Goal: Transaction & Acquisition: Book appointment/travel/reservation

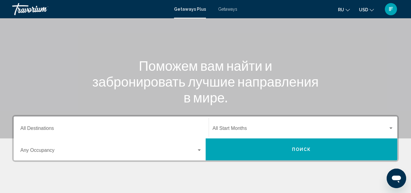
scroll to position [45, 0]
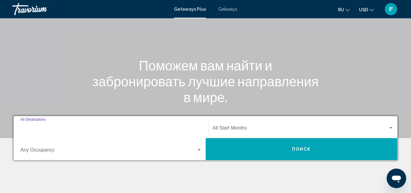
click at [47, 129] on input "Destination All Destinations" at bounding box center [111, 128] width 182 height 5
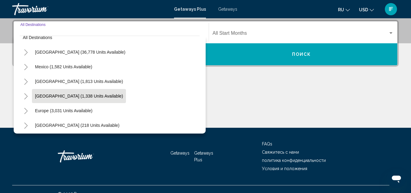
scroll to position [9, 0]
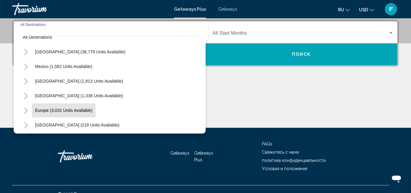
click at [70, 107] on button "Europe (3,031 units available)" at bounding box center [64, 110] width 64 height 14
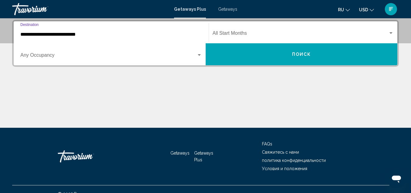
click at [74, 37] on input "**********" at bounding box center [111, 34] width 182 height 5
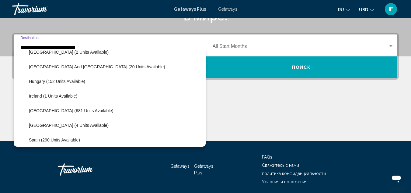
scroll to position [183, 0]
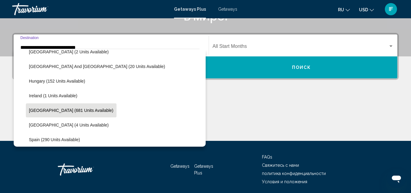
click at [78, 109] on button "[GEOGRAPHIC_DATA] (681 units available)" at bounding box center [71, 110] width 91 height 14
type input "**********"
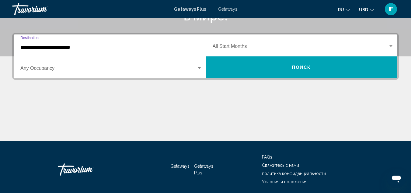
scroll to position [139, 0]
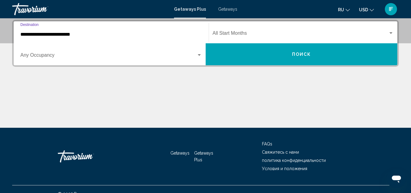
click at [67, 54] on span "Search widget" at bounding box center [108, 56] width 176 height 5
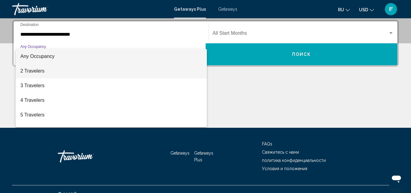
click at [62, 67] on span "2 Travelers" at bounding box center [111, 71] width 182 height 15
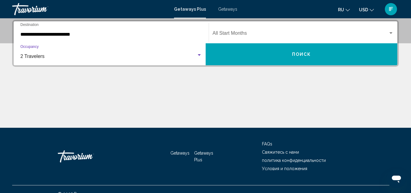
click at [44, 55] on span "2 Travelers" at bounding box center [32, 56] width 24 height 5
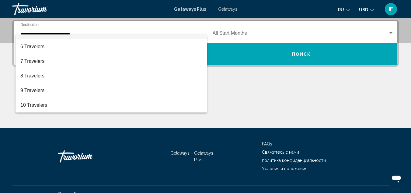
scroll to position [149, 0]
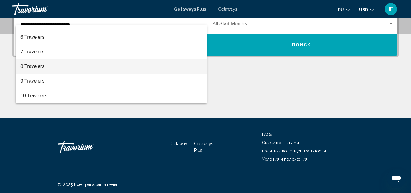
click at [36, 65] on span "8 Travelers" at bounding box center [111, 66] width 182 height 15
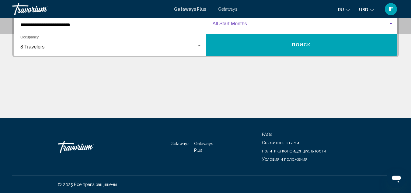
click at [388, 21] on div "Search widget" at bounding box center [390, 23] width 5 height 5
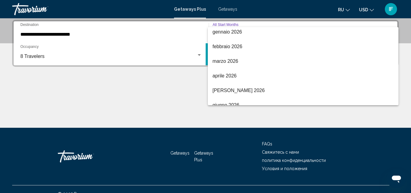
scroll to position [76, 0]
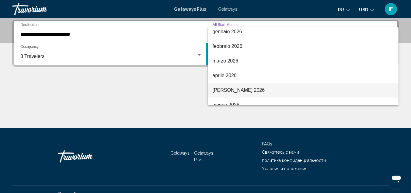
click at [308, 88] on span "[PERSON_NAME] 2026" at bounding box center [303, 90] width 181 height 15
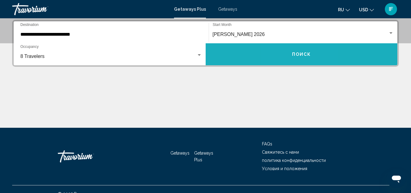
click at [291, 59] on button "Поиск" at bounding box center [302, 54] width 192 height 22
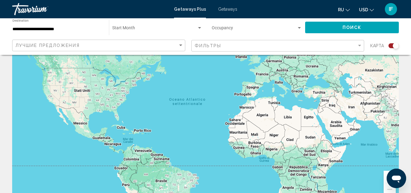
scroll to position [41, 0]
click at [199, 28] on div "Search widget" at bounding box center [199, 28] width 3 height 2
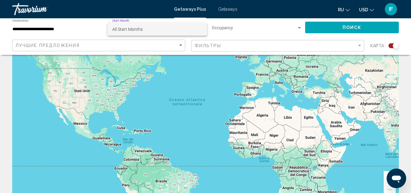
click at [61, 30] on div at bounding box center [205, 96] width 411 height 193
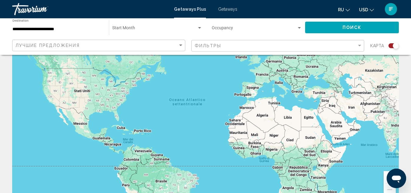
click at [297, 26] on div "Search widget" at bounding box center [299, 28] width 5 height 5
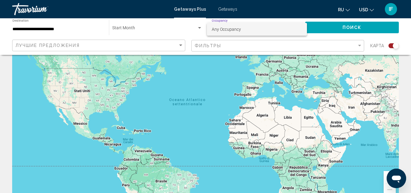
scroll to position [0, 0]
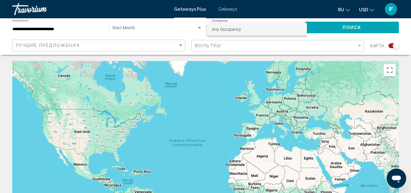
click at [347, 26] on div at bounding box center [205, 96] width 411 height 193
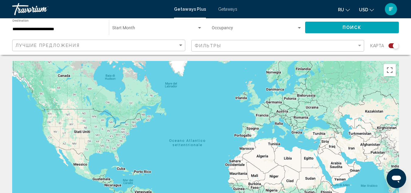
click at [226, 8] on span "Getaways" at bounding box center [227, 9] width 19 height 5
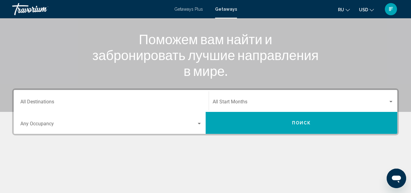
scroll to position [77, 0]
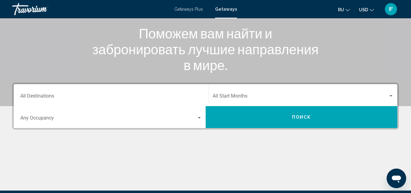
click at [43, 97] on input "Destination All Destinations" at bounding box center [111, 96] width 182 height 5
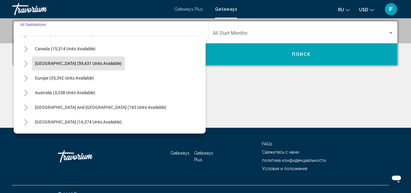
scroll to position [42, 0]
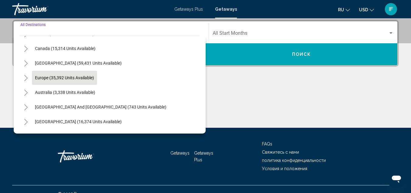
click at [52, 75] on span "Europe (35,392 units available)" at bounding box center [64, 77] width 59 height 5
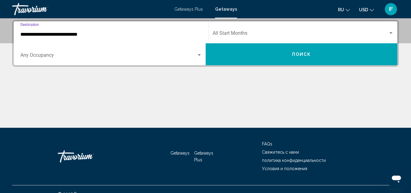
click at [50, 34] on input "**********" at bounding box center [111, 34] width 182 height 5
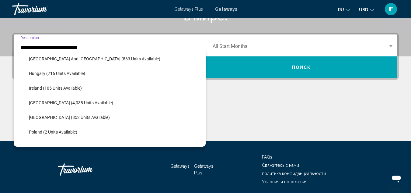
scroll to position [206, 0]
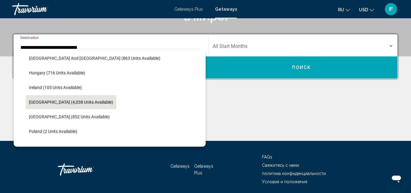
click at [77, 101] on span "[GEOGRAPHIC_DATA] (4,038 units available)" at bounding box center [71, 101] width 84 height 5
type input "**********"
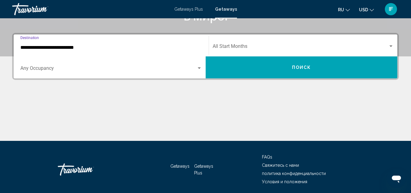
scroll to position [139, 0]
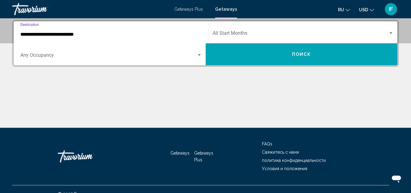
click at [54, 55] on span "Search widget" at bounding box center [108, 56] width 176 height 5
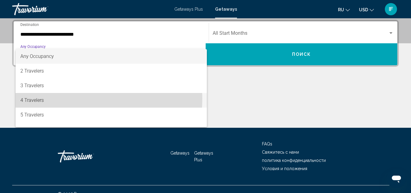
click at [49, 98] on span "4 Travelers" at bounding box center [111, 100] width 182 height 15
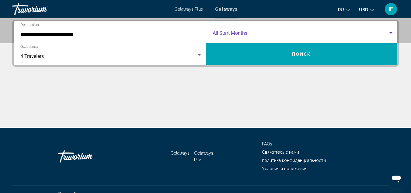
click at [228, 35] on span "Search widget" at bounding box center [301, 34] width 176 height 5
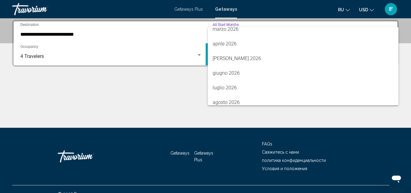
scroll to position [108, 0]
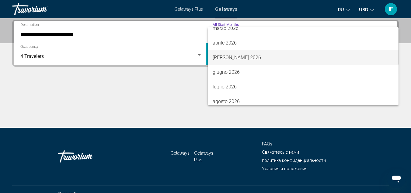
click at [237, 58] on span "[PERSON_NAME] 2026" at bounding box center [303, 57] width 181 height 15
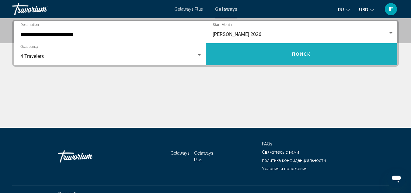
click at [237, 58] on button "Поиск" at bounding box center [302, 54] width 192 height 22
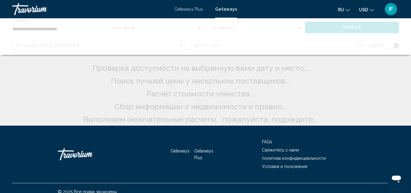
click at [237, 58] on div "Поиск тысяч курортов... Проверка доступности на выбранную вами дату и место... …" at bounding box center [206, 83] width 248 height 86
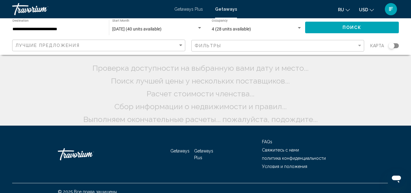
click at [237, 58] on div "Поиск тысяч курортов... Проверка доступности на выбранную вами дату и место... …" at bounding box center [206, 83] width 248 height 86
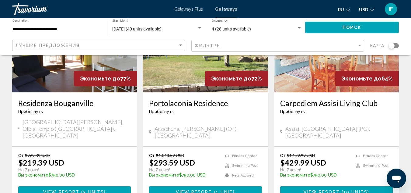
scroll to position [88, 0]
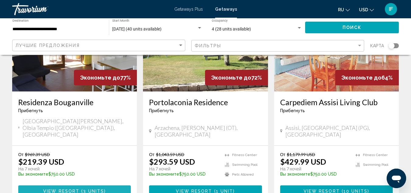
click at [99, 188] on span "3 units" at bounding box center [93, 190] width 21 height 5
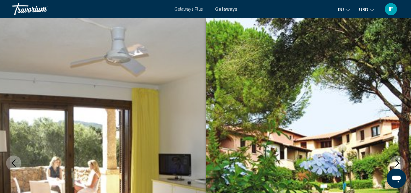
click at [225, 9] on span "Getaways" at bounding box center [226, 9] width 22 height 5
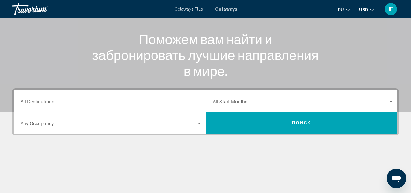
scroll to position [71, 0]
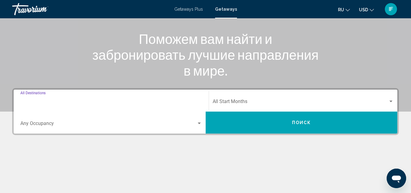
click at [41, 103] on input "Destination All Destinations" at bounding box center [111, 102] width 182 height 5
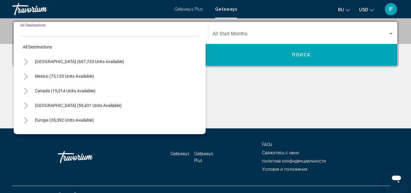
scroll to position [139, 0]
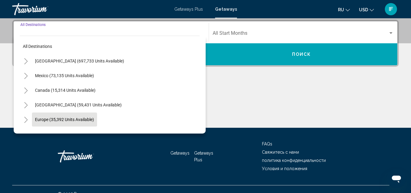
click at [58, 117] on span "Europe (35,392 units available)" at bounding box center [64, 119] width 59 height 5
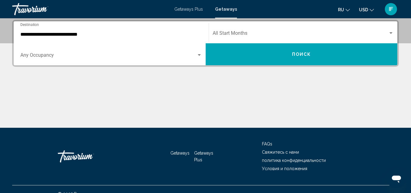
click at [71, 31] on div "**********" at bounding box center [111, 32] width 182 height 19
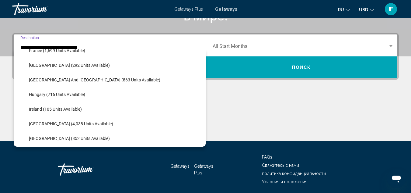
scroll to position [184, 0]
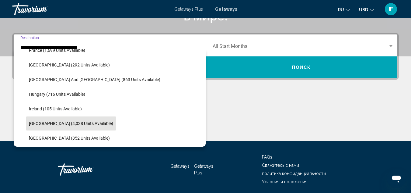
click at [65, 119] on button "[GEOGRAPHIC_DATA] (4,038 units available)" at bounding box center [71, 123] width 90 height 14
type input "**********"
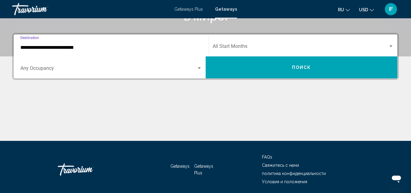
scroll to position [139, 0]
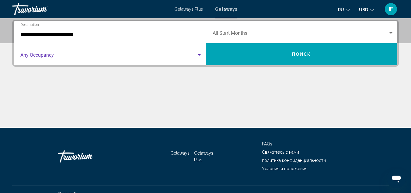
click at [60, 57] on span "Search widget" at bounding box center [108, 56] width 176 height 5
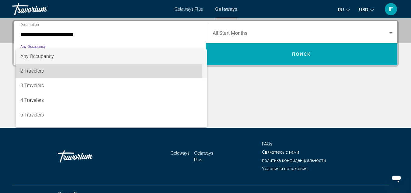
click at [54, 70] on span "2 Travelers" at bounding box center [111, 71] width 182 height 15
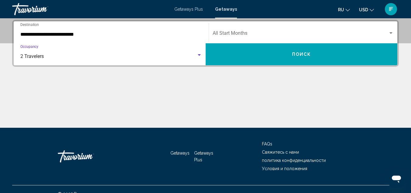
click at [232, 33] on span "Search widget" at bounding box center [301, 34] width 176 height 5
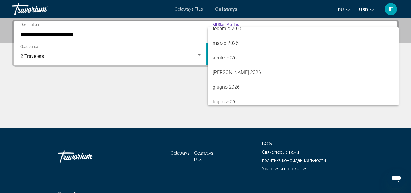
scroll to position [94, 0]
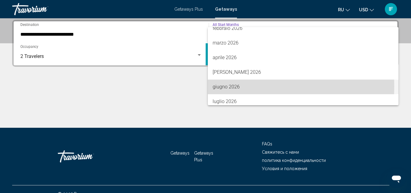
click at [223, 86] on span "giugno 2026" at bounding box center [303, 86] width 181 height 15
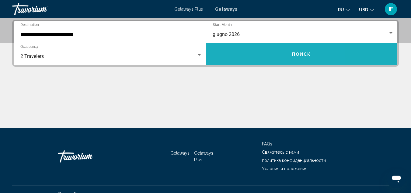
click at [255, 57] on button "Поиск" at bounding box center [302, 54] width 192 height 22
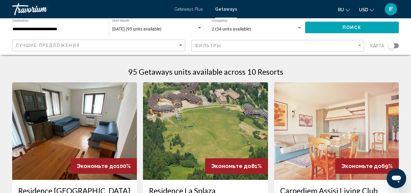
click at [201, 27] on div "Search widget" at bounding box center [199, 28] width 3 height 2
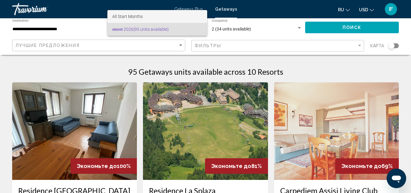
click at [191, 14] on span "All Start Months" at bounding box center [157, 16] width 90 height 13
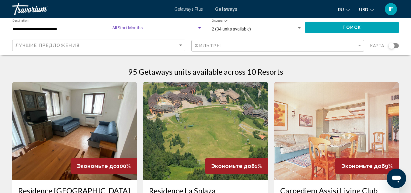
click at [195, 29] on span "Search widget" at bounding box center [154, 29] width 85 height 5
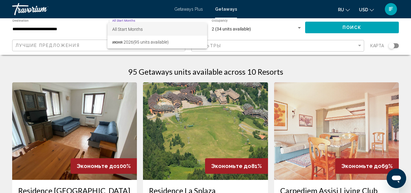
click at [89, 28] on div at bounding box center [205, 96] width 411 height 193
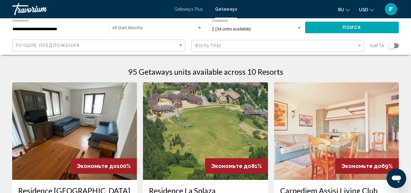
click at [224, 8] on span "Getaways" at bounding box center [226, 9] width 22 height 5
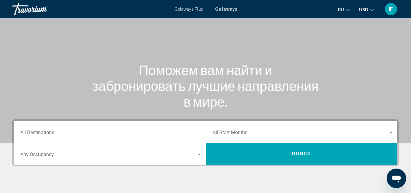
scroll to position [49, 0]
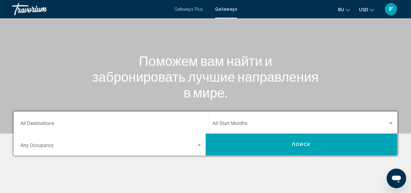
click at [46, 124] on input "Destination All Destinations" at bounding box center [111, 124] width 182 height 5
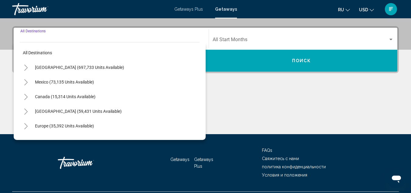
scroll to position [139, 0]
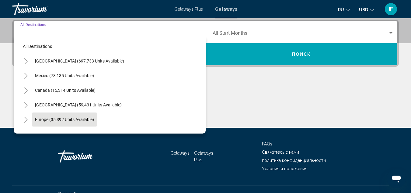
click at [62, 119] on span "Europe (35,392 units available)" at bounding box center [64, 119] width 59 height 5
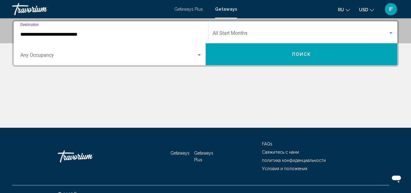
click at [65, 35] on input "**********" at bounding box center [111, 34] width 182 height 5
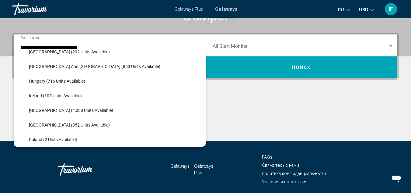
scroll to position [198, 0]
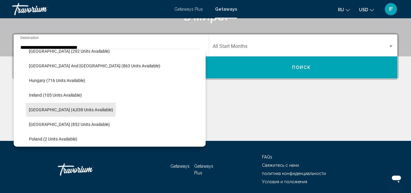
click at [71, 108] on span "[GEOGRAPHIC_DATA] (4,038 units available)" at bounding box center [71, 109] width 84 height 5
type input "**********"
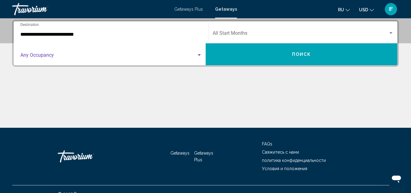
click at [54, 54] on span "Search widget" at bounding box center [108, 56] width 176 height 5
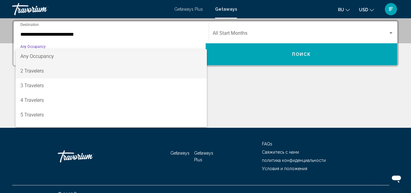
click at [50, 73] on span "2 Travelers" at bounding box center [111, 71] width 182 height 15
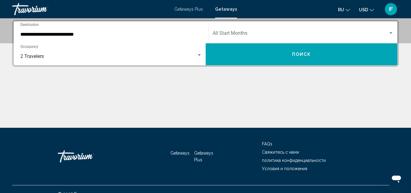
click at [220, 38] on div "Start Month All Start Months" at bounding box center [303, 32] width 181 height 19
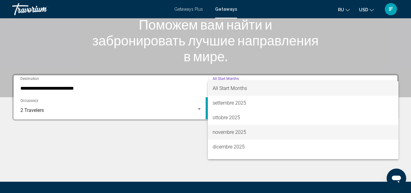
scroll to position [85, 0]
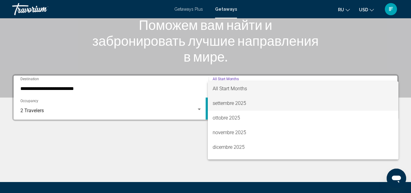
click at [220, 101] on span "settembre 2025" at bounding box center [303, 103] width 181 height 15
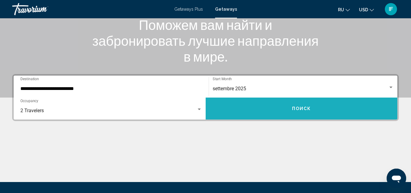
click at [234, 108] on button "Поиск" at bounding box center [302, 108] width 192 height 22
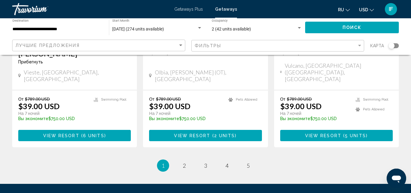
scroll to position [807, 0]
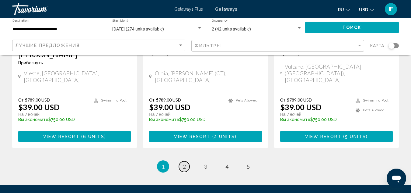
click at [184, 163] on span "2" at bounding box center [184, 166] width 3 height 7
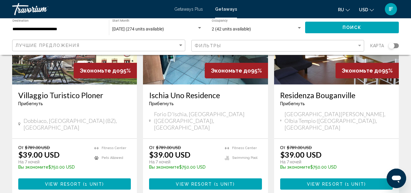
scroll to position [773, 0]
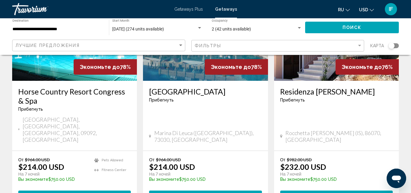
scroll to position [757, 0]
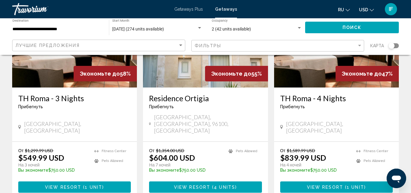
scroll to position [754, 0]
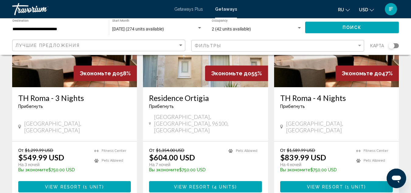
click at [206, 184] on span "View Resort" at bounding box center [192, 186] width 36 height 5
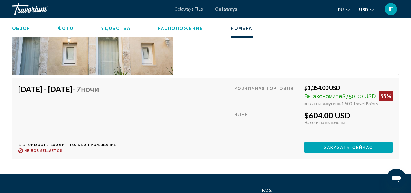
scroll to position [1026, 0]
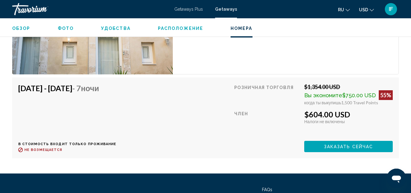
click at [225, 122] on div "[DATE] - [DATE] - 7 ночи В стоимость входит только проживание Возврат до : Не в…" at bounding box center [205, 117] width 375 height 68
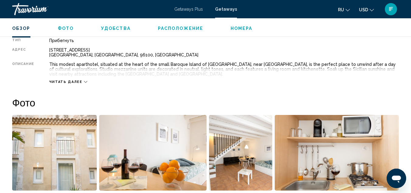
scroll to position [315, 0]
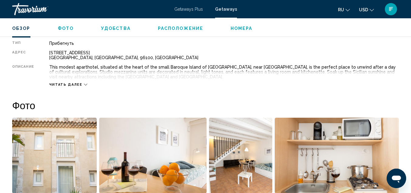
click at [66, 152] on img "Open full-screen image slider" at bounding box center [54, 154] width 85 height 75
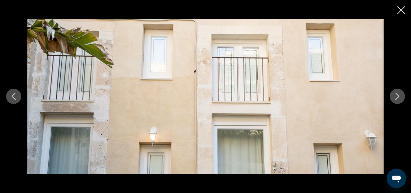
click at [399, 92] on button "Next image" at bounding box center [397, 96] width 15 height 15
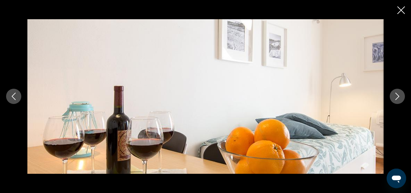
click at [399, 92] on button "Next image" at bounding box center [397, 96] width 15 height 15
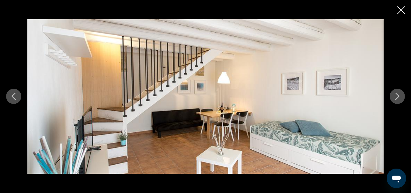
click at [399, 92] on button "Next image" at bounding box center [397, 96] width 15 height 15
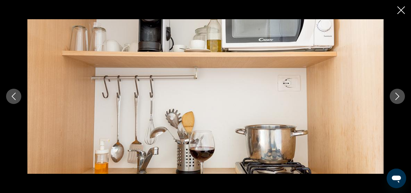
click at [399, 92] on button "Next image" at bounding box center [397, 96] width 15 height 15
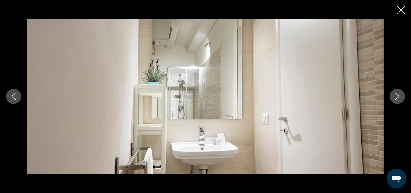
click at [399, 92] on button "Next image" at bounding box center [397, 96] width 15 height 15
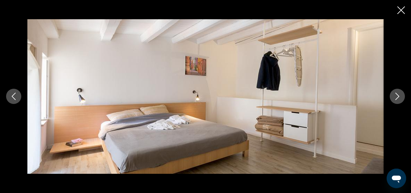
click at [399, 92] on button "Next image" at bounding box center [397, 96] width 15 height 15
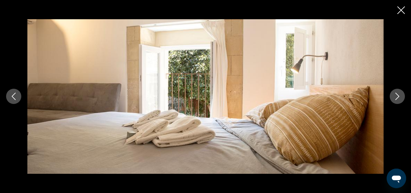
click at [399, 92] on button "Next image" at bounding box center [397, 96] width 15 height 15
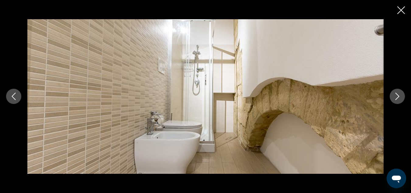
click at [399, 92] on button "Next image" at bounding box center [397, 96] width 15 height 15
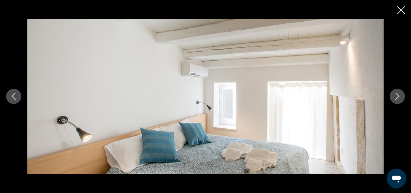
click at [399, 92] on button "Next image" at bounding box center [397, 96] width 15 height 15
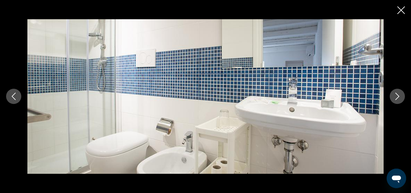
click at [399, 92] on button "Next image" at bounding box center [397, 96] width 15 height 15
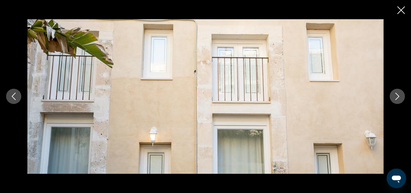
scroll to position [531, 0]
click at [403, 10] on icon "Close slideshow" at bounding box center [401, 10] width 8 height 8
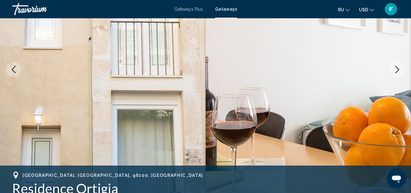
scroll to position [0, 0]
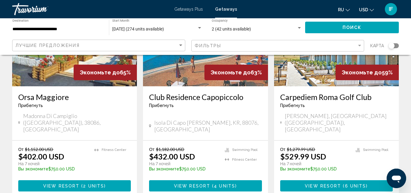
scroll to position [533, 0]
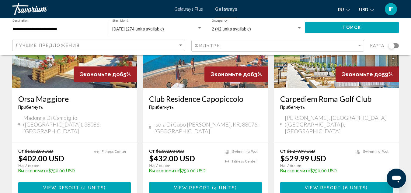
click at [190, 142] on div "От $1,182.00 USD $432.00 USD На 7 ночей Вы экономите $750.00 USD temp 4 Swimmin…" at bounding box center [205, 170] width 125 height 57
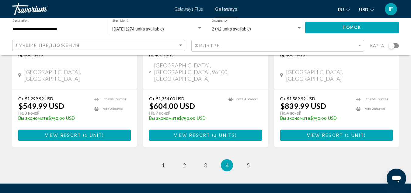
scroll to position [817, 0]
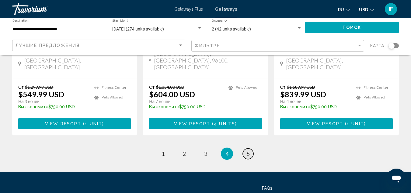
click at [247, 150] on span "5" at bounding box center [248, 153] width 3 height 7
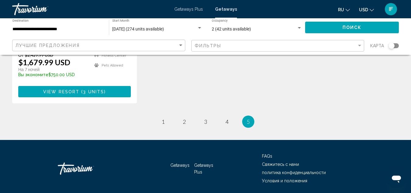
scroll to position [181, 0]
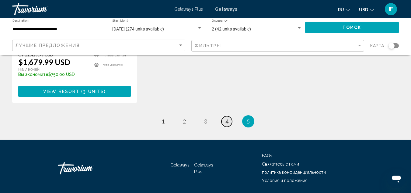
click at [225, 118] on span "4" at bounding box center [226, 121] width 3 height 7
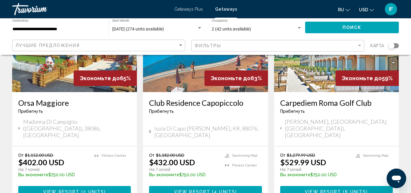
scroll to position [531, 0]
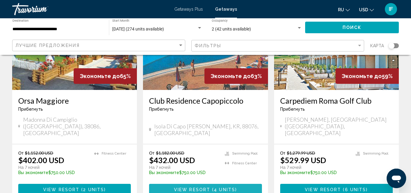
click at [203, 187] on span "View Resort" at bounding box center [192, 189] width 36 height 5
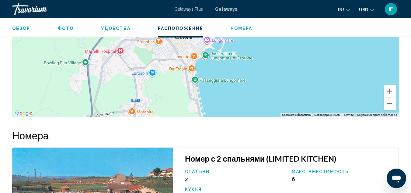
scroll to position [890, 0]
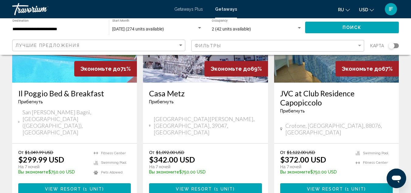
scroll to position [311, 0]
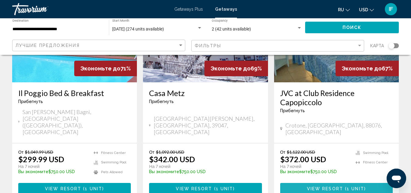
click at [319, 186] on span "View Resort ( 1 unit )" at bounding box center [336, 188] width 59 height 5
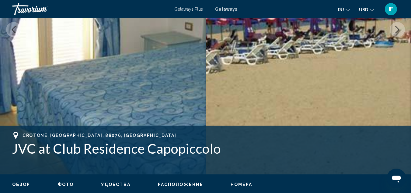
scroll to position [134, 0]
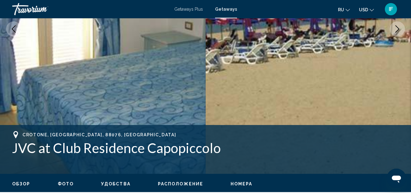
click at [390, 21] on button "Next image" at bounding box center [397, 28] width 15 height 15
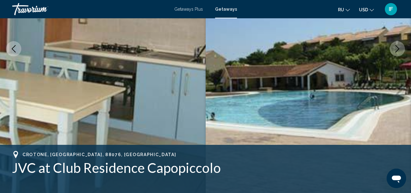
scroll to position [0, 0]
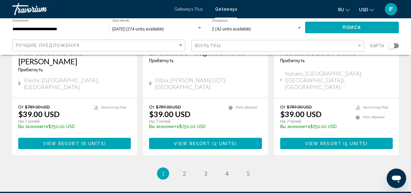
scroll to position [801, 0]
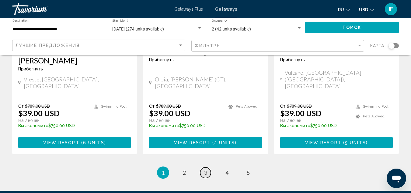
click at [204, 167] on link "page 3" at bounding box center [205, 172] width 11 height 11
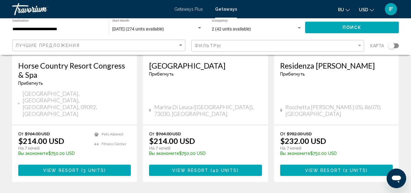
scroll to position [783, 0]
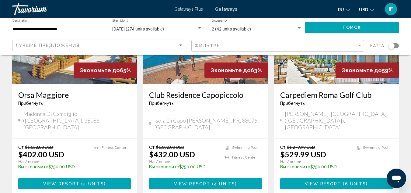
scroll to position [536, 0]
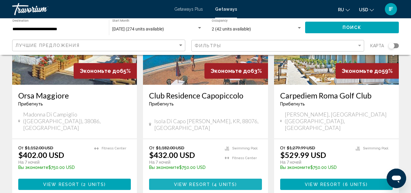
click at [187, 178] on button "View Resort ( 4 units )" at bounding box center [205, 183] width 113 height 11
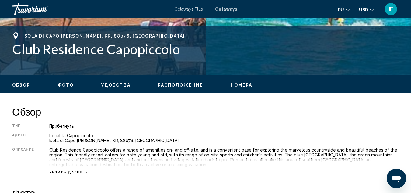
scroll to position [232, 0]
